Goal: Task Accomplishment & Management: Complete application form

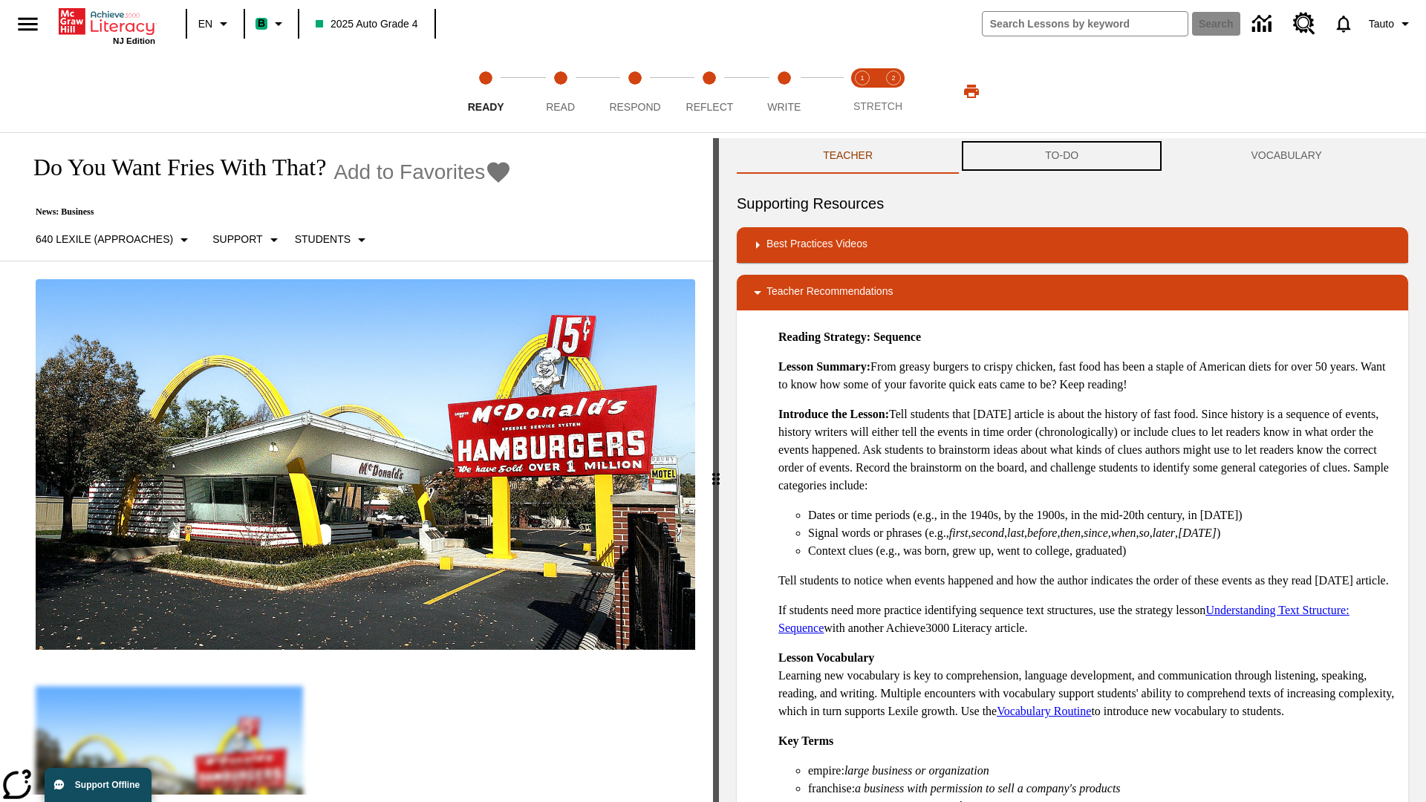
click at [1062, 156] on button "TO-DO" at bounding box center [1062, 156] width 206 height 36
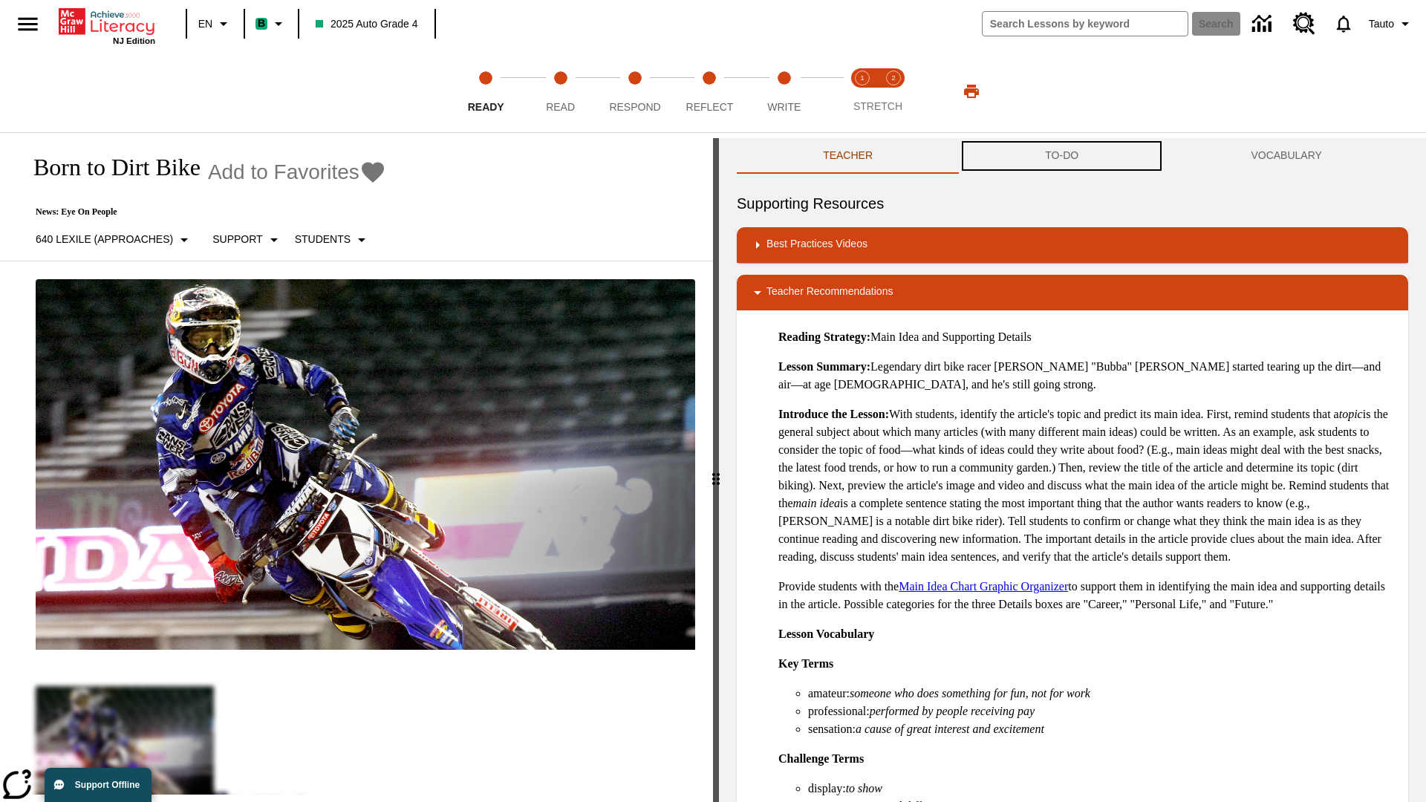
click at [1062, 156] on button "TO-DO" at bounding box center [1062, 156] width 206 height 36
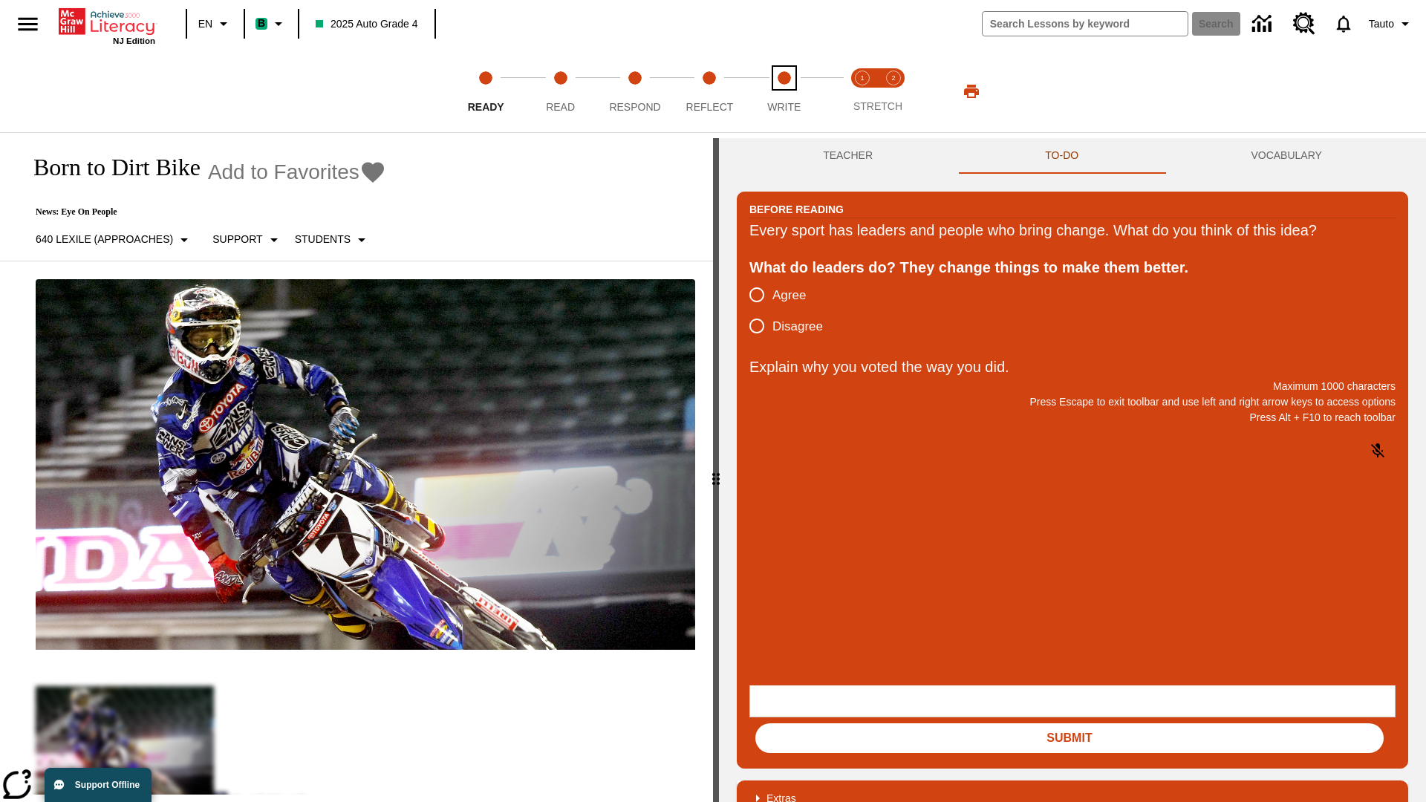
click at [784, 91] on span "Write" at bounding box center [783, 101] width 33 height 27
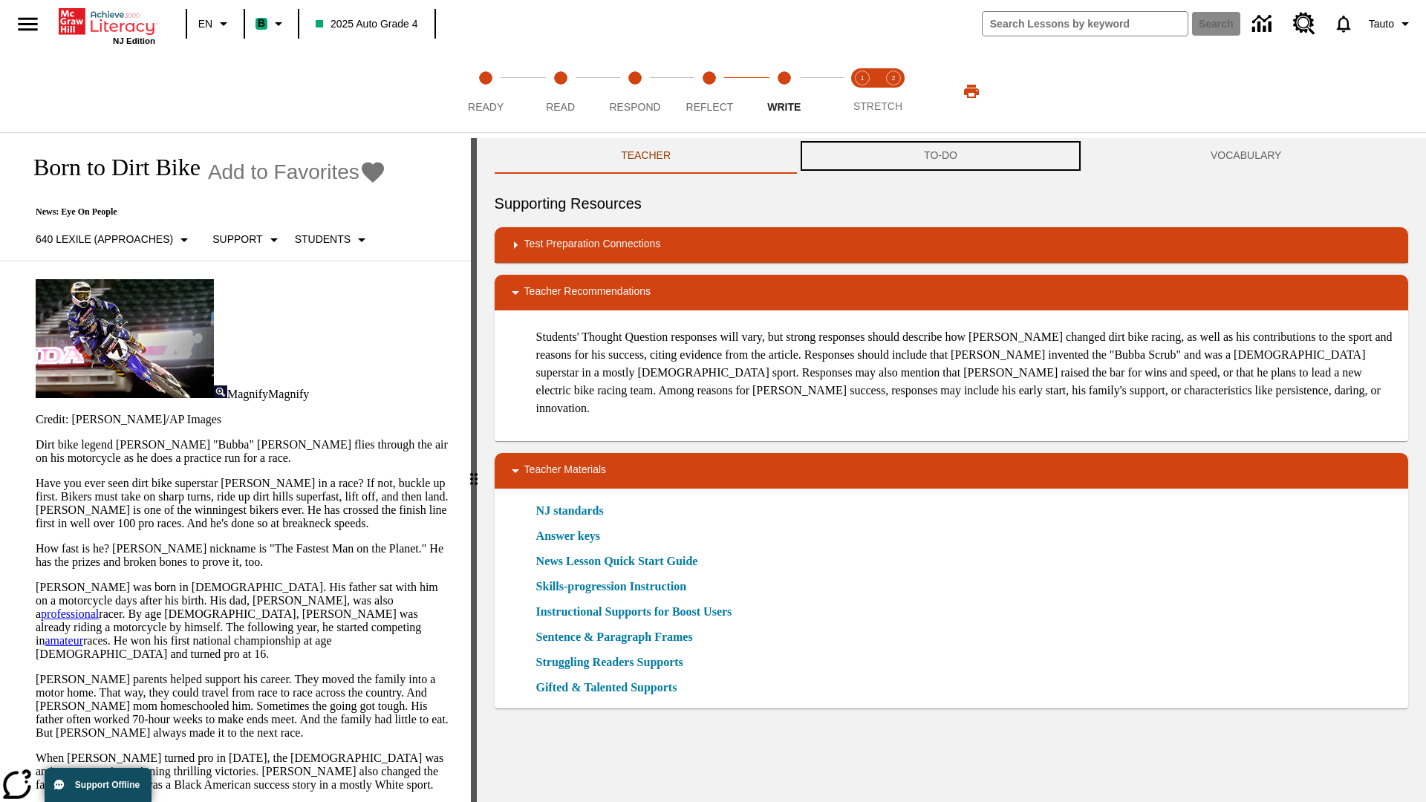
scroll to position [1, 0]
click at [941, 156] on button "TO-DO" at bounding box center [941, 156] width 287 height 36
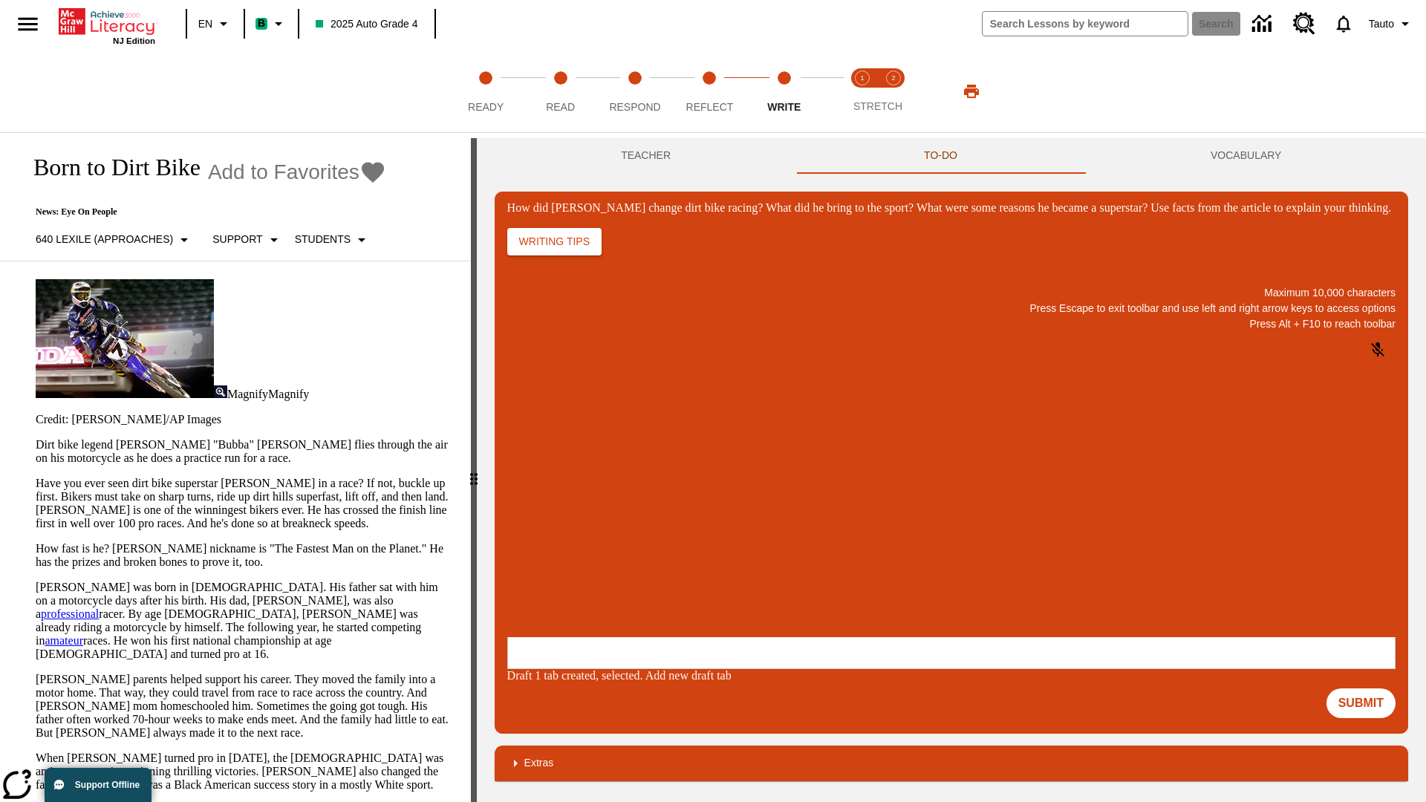
scroll to position [0, 0]
click at [724, 542] on p "One change Stewart brought to dirt bike racing was…" at bounding box center [618, 547] width 211 height 27
click at [538, 483] on span "Copy" at bounding box center [525, 488] width 25 height 11
